Goal: Transaction & Acquisition: Purchase product/service

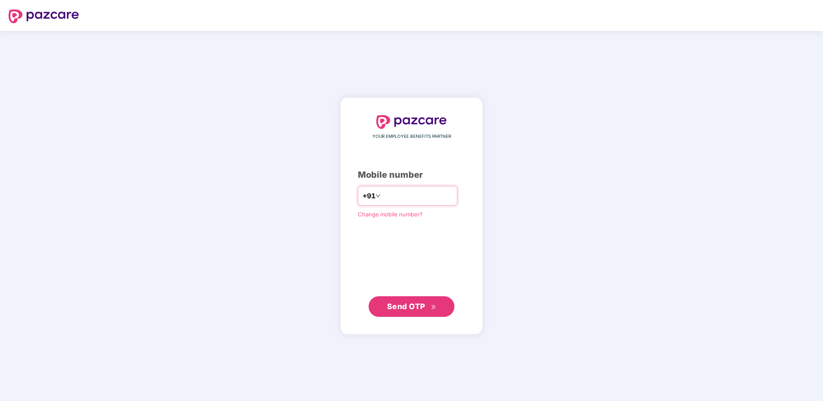
click at [424, 192] on input "number" at bounding box center [417, 196] width 70 height 14
type input "**********"
click at [445, 303] on button "Send OTP" at bounding box center [412, 306] width 86 height 21
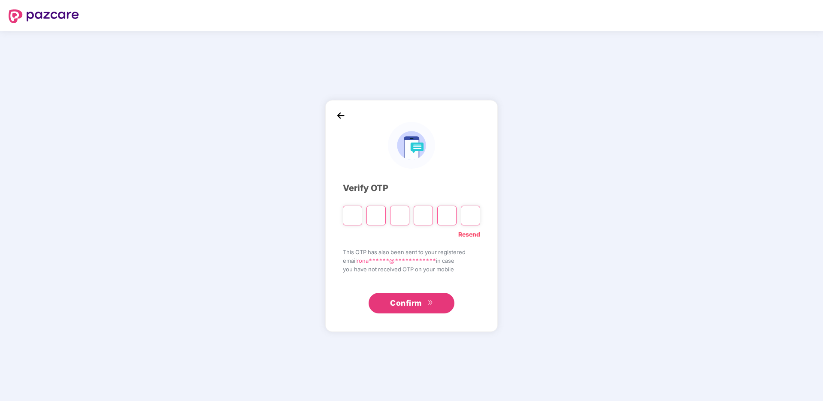
type input "*"
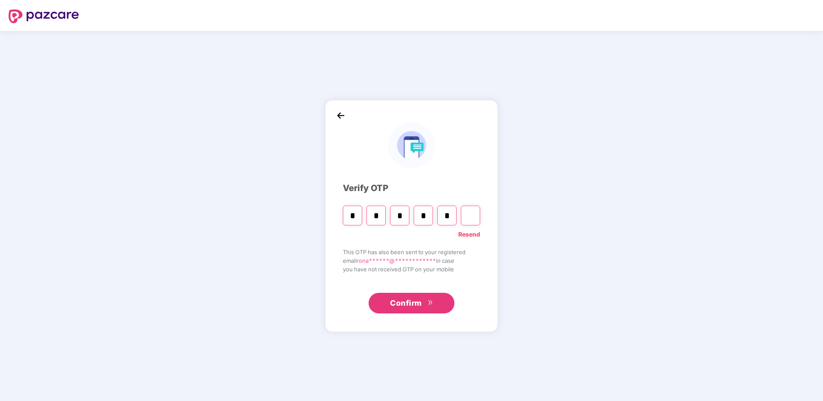
type input "*"
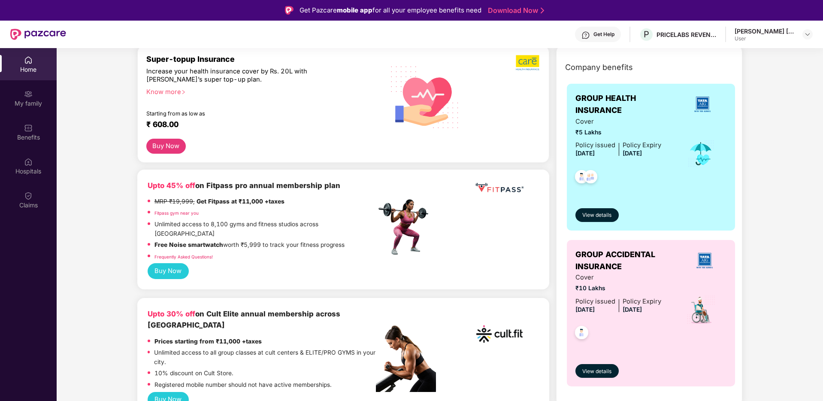
scroll to position [163, 0]
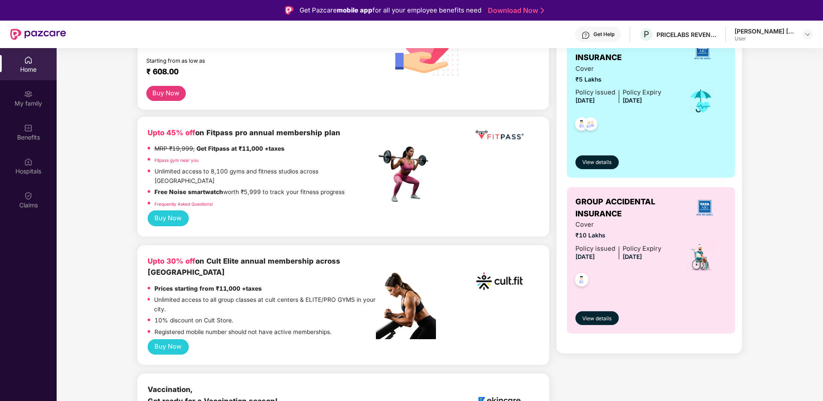
click at [185, 339] on button "Buy Now" at bounding box center [168, 347] width 41 height 16
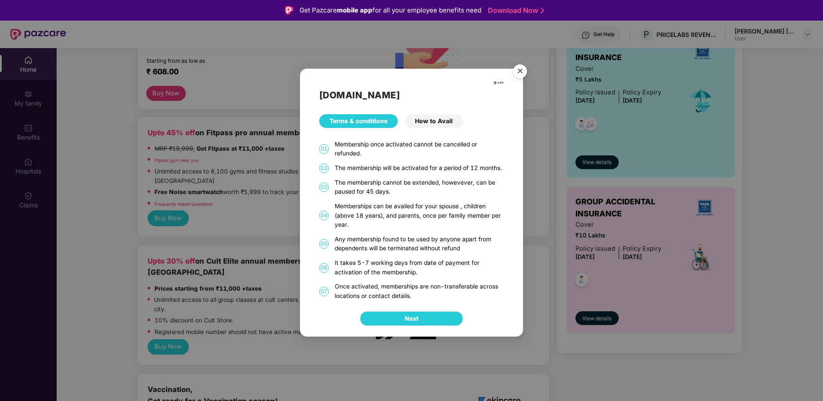
click at [422, 164] on div "The membership will be activated for a period of 12 months." at bounding box center [419, 167] width 169 height 9
click at [418, 181] on div "The membership cannot be extended, howevever, can be paused for 45 days." at bounding box center [419, 187] width 169 height 18
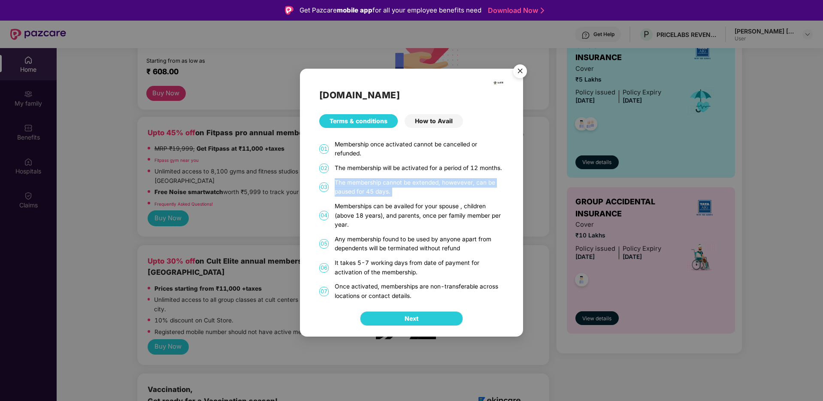
click at [418, 181] on div "The membership cannot be extended, howevever, can be paused for 45 days." at bounding box center [419, 187] width 169 height 18
click at [394, 203] on div "Memberships can be availed for your spouse , children (above 18 years), and par…" at bounding box center [419, 216] width 169 height 28
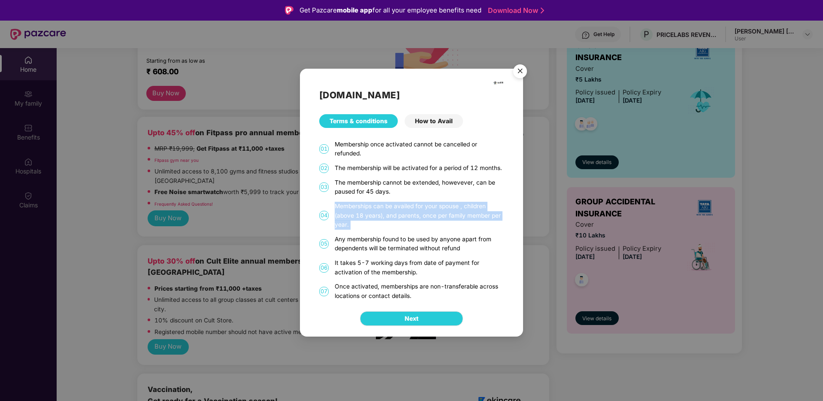
click at [394, 203] on div "Memberships can be availed for your spouse , children (above 18 years), and par…" at bounding box center [419, 216] width 169 height 28
click at [382, 239] on div "Any membership found to be used by anyone apart from dependents will be termina…" at bounding box center [419, 244] width 169 height 18
click at [384, 239] on div "Any membership found to be used by anyone apart from dependents will be termina…" at bounding box center [419, 244] width 169 height 18
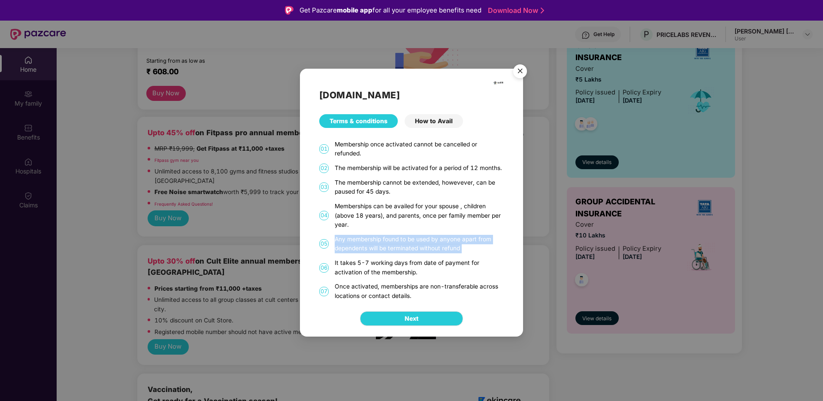
click at [384, 239] on div "Any membership found to be used by anyone apart from dependents will be termina…" at bounding box center [419, 244] width 169 height 18
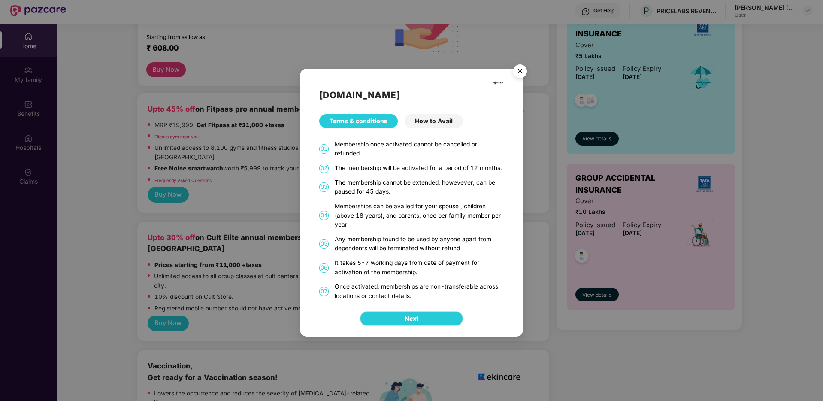
click at [401, 198] on div "[DOMAIN_NAME] Terms & conditions How to Avail 01 Membership once activated cann…" at bounding box center [411, 185] width 223 height 232
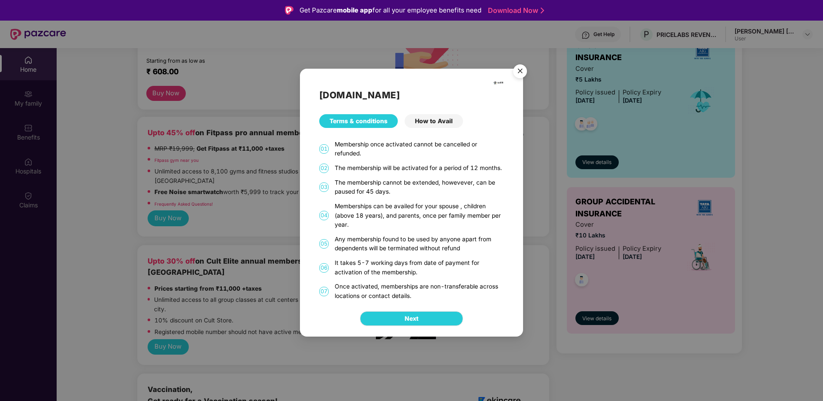
scroll to position [5, 0]
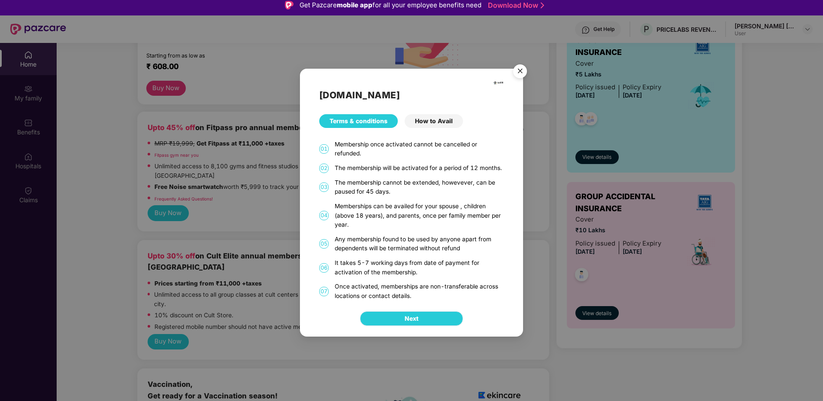
click at [398, 316] on button "Next" at bounding box center [411, 318] width 103 height 15
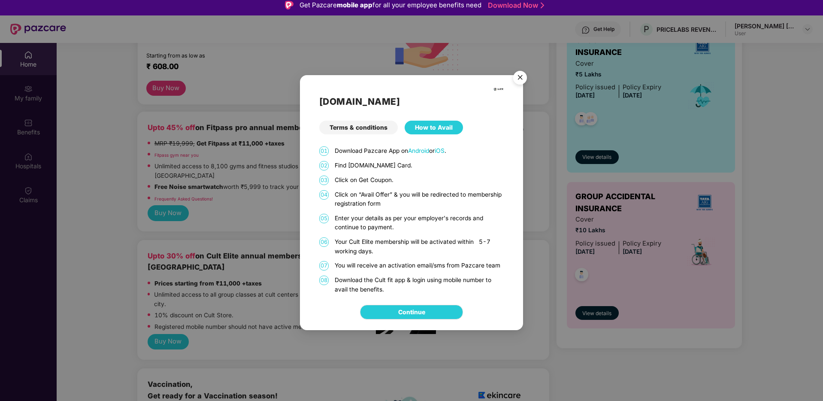
click at [396, 165] on p "Find [DOMAIN_NAME] Card." at bounding box center [419, 165] width 169 height 9
click at [520, 79] on img "Close" at bounding box center [520, 79] width 24 height 24
